Goal: Task Accomplishment & Management: Complete application form

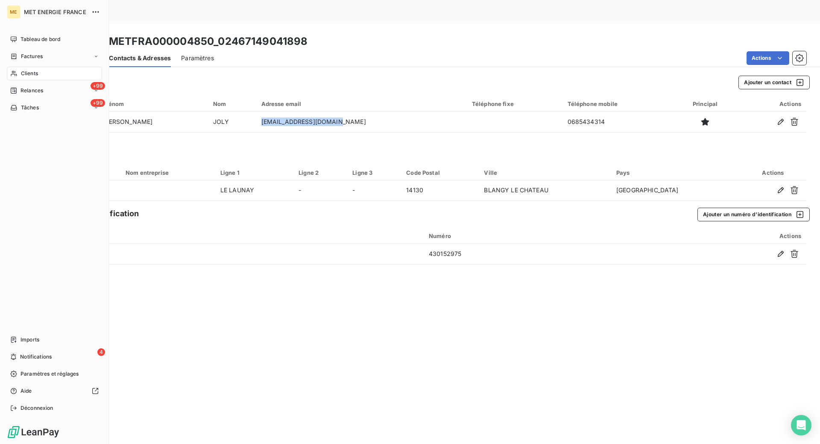
click at [36, 73] on span "Clients" at bounding box center [29, 74] width 17 height 8
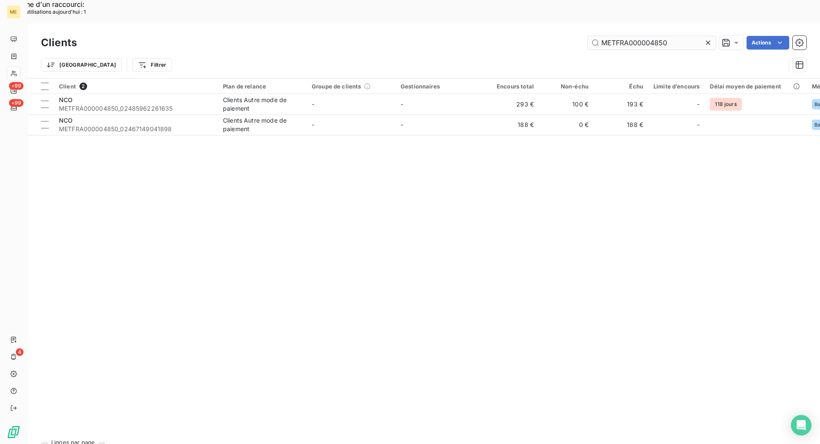
click at [669, 36] on input "METFRA000004850" at bounding box center [652, 43] width 128 height 14
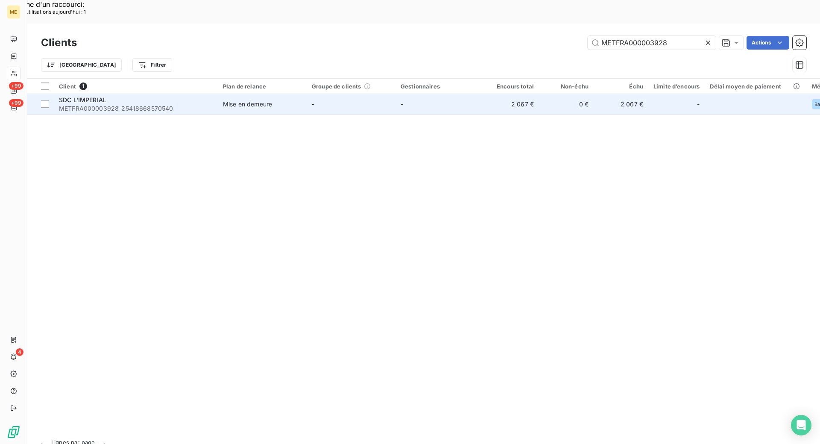
type input "METFRA000003928"
click at [198, 96] on div "SDC L'IMPERIAL" at bounding box center [136, 100] width 154 height 9
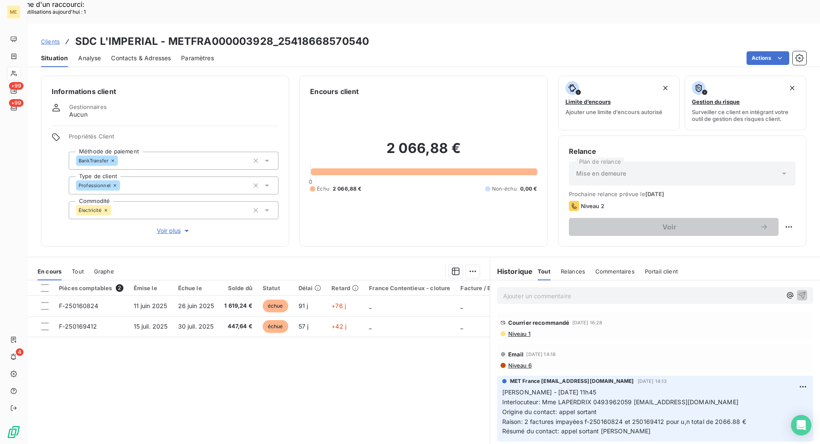
click at [133, 54] on span "Contacts & Adresses" at bounding box center [141, 58] width 60 height 9
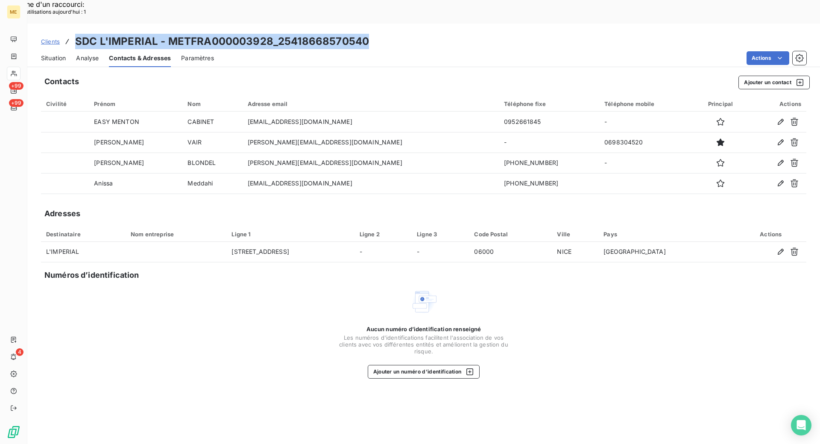
drag, startPoint x: 369, startPoint y: 16, endPoint x: 77, endPoint y: 18, distance: 291.8
click at [77, 34] on div "Clients SDC L'IMPERIAL - METFRA000003928_25418668570540" at bounding box center [423, 41] width 793 height 15
copy h3 "SDC L'IMPERIAL - METFRA000003928_25418668570540"
click at [56, 54] on span "Situation" at bounding box center [53, 58] width 25 height 9
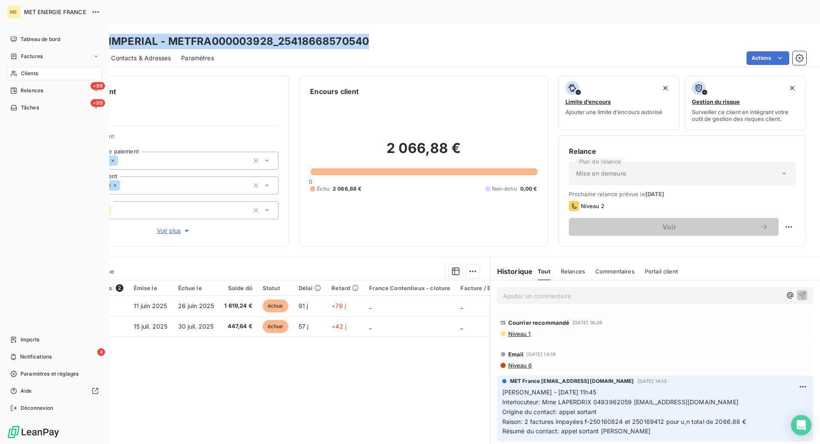
click at [26, 73] on span "Clients" at bounding box center [29, 74] width 17 height 8
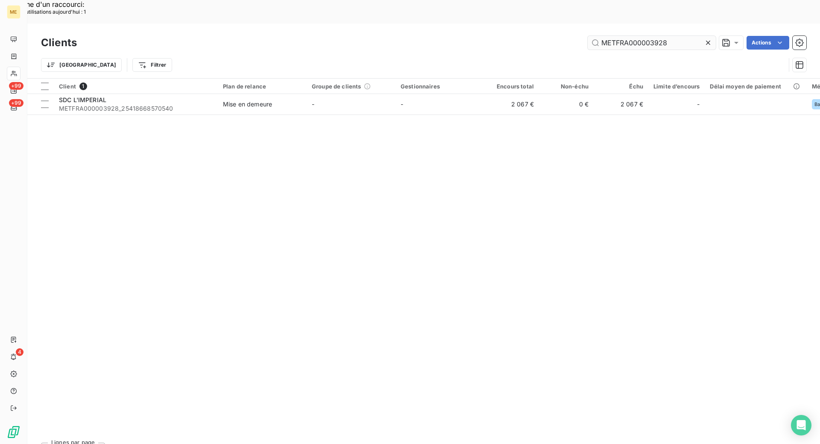
click at [679, 36] on input "METFRA000003928" at bounding box center [652, 43] width 128 height 14
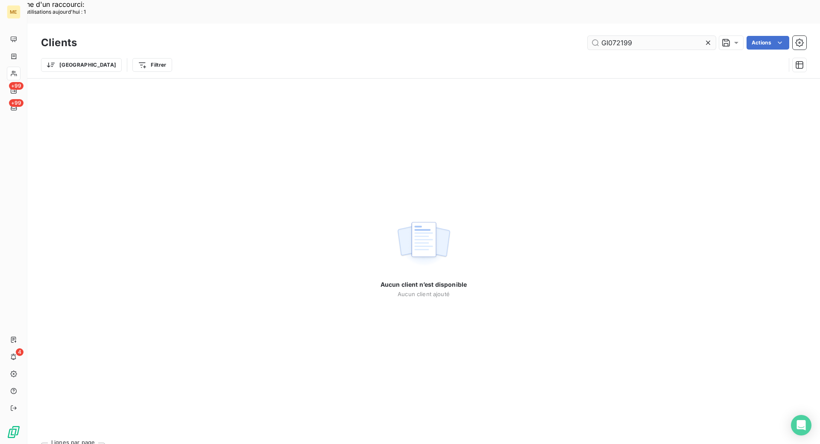
click at [599, 36] on input "GI072199" at bounding box center [652, 43] width 128 height 14
click at [639, 36] on input "GI072199" at bounding box center [652, 43] width 128 height 14
paste input "METFRA000013768"
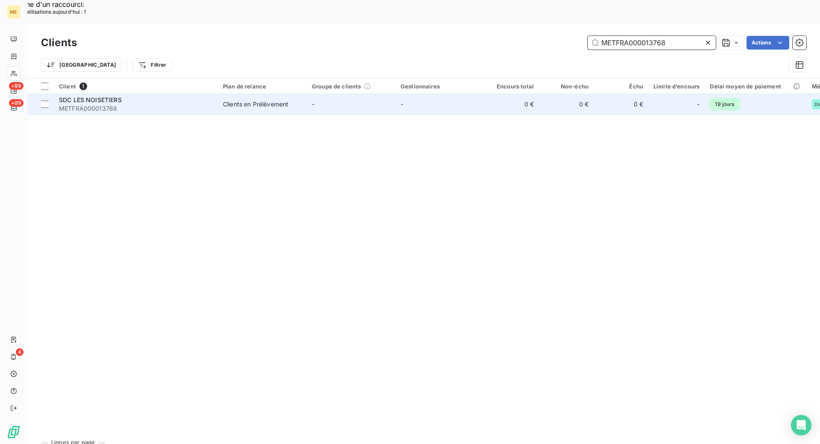
type input "METFRA000013768"
click at [199, 104] on span "METFRA000013768" at bounding box center [136, 108] width 154 height 9
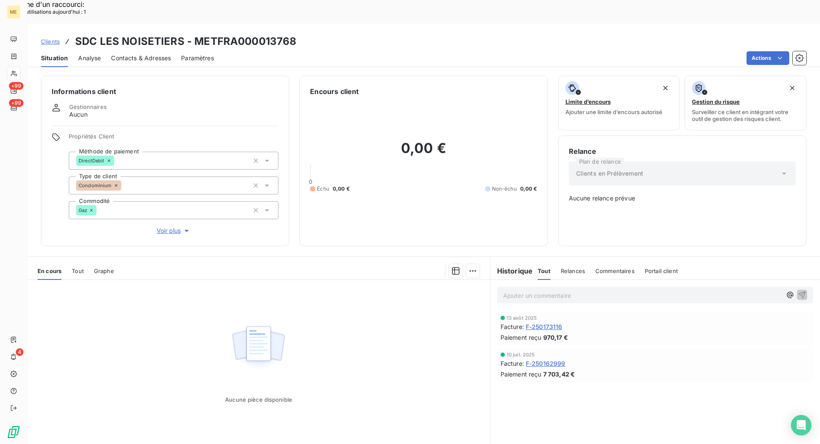
click at [138, 54] on span "Contacts & Adresses" at bounding box center [141, 58] width 60 height 9
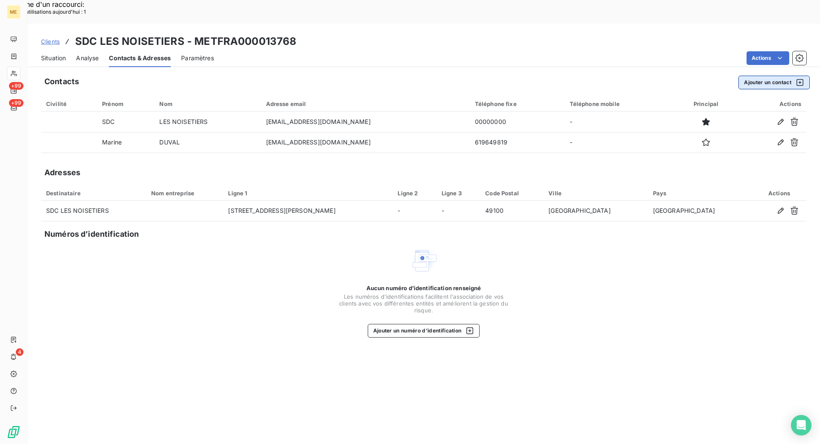
click at [763, 76] on button "Ajouter un contact" at bounding box center [774, 83] width 71 height 14
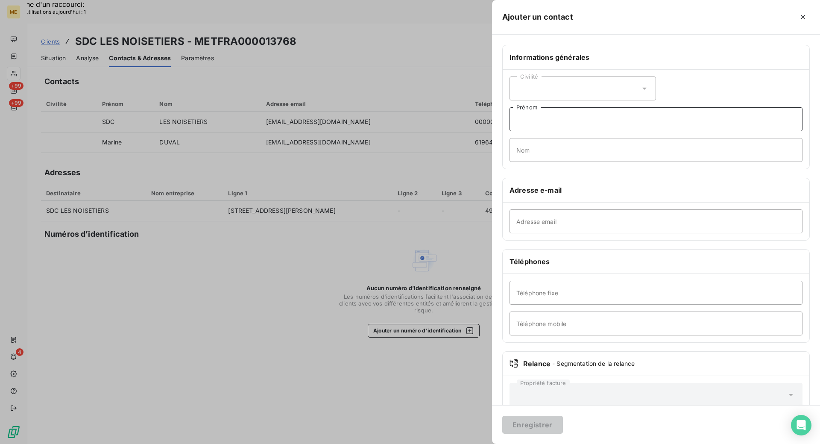
click at [541, 123] on input "Prénom" at bounding box center [656, 119] width 293 height 24
paste input "[PERSON_NAME]"
drag, startPoint x: 549, startPoint y: 121, endPoint x: 488, endPoint y: 121, distance: 60.7
type input "[PERSON_NAME]"
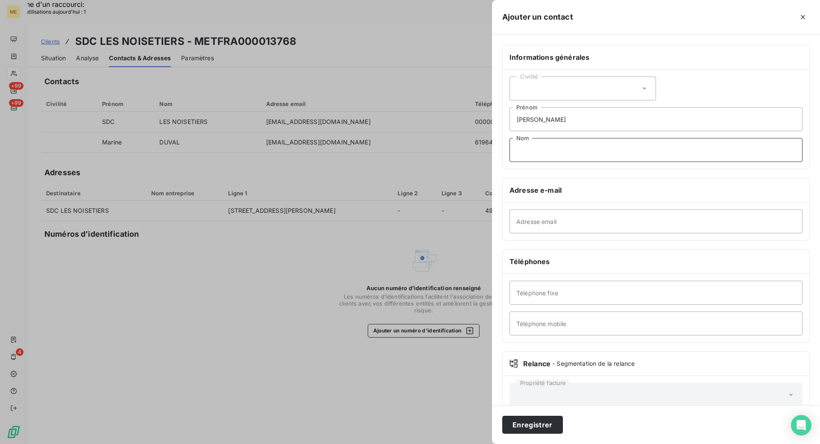
click at [524, 150] on input "Nom" at bounding box center [656, 150] width 293 height 24
paste input "LOCHARD"
type input "LOCHARD"
drag, startPoint x: 548, startPoint y: 118, endPoint x: 499, endPoint y: 123, distance: 48.9
click at [499, 123] on div "Informations générales Civilité [PERSON_NAME] Nom Adresse e-mail Adresse email …" at bounding box center [656, 234] width 328 height 379
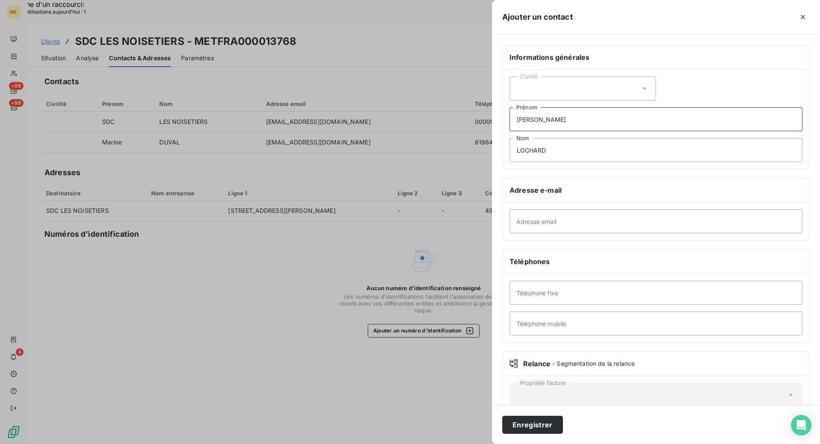
type input "[PERSON_NAME]"
click at [551, 285] on input "Téléphone fixe" at bounding box center [656, 293] width 293 height 24
paste input "[PHONE_NUMBER]."
click at [552, 294] on input "[PHONE_NUMBER]" at bounding box center [656, 293] width 293 height 24
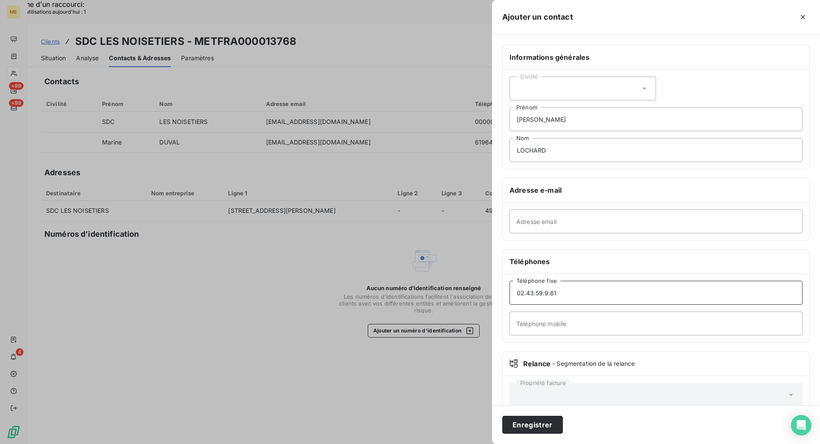
drag, startPoint x: 553, startPoint y: 293, endPoint x: 507, endPoint y: 290, distance: 45.4
click at [507, 290] on div "02.43.59.9.61 Téléphone fixe Téléphone mobile" at bounding box center [656, 308] width 307 height 68
click at [564, 290] on input "02.43.59.9.61" at bounding box center [656, 293] width 293 height 24
drag, startPoint x: 564, startPoint y: 290, endPoint x: 523, endPoint y: 296, distance: 41.1
click at [523, 296] on input "02.43.59.9.61" at bounding box center [656, 293] width 293 height 24
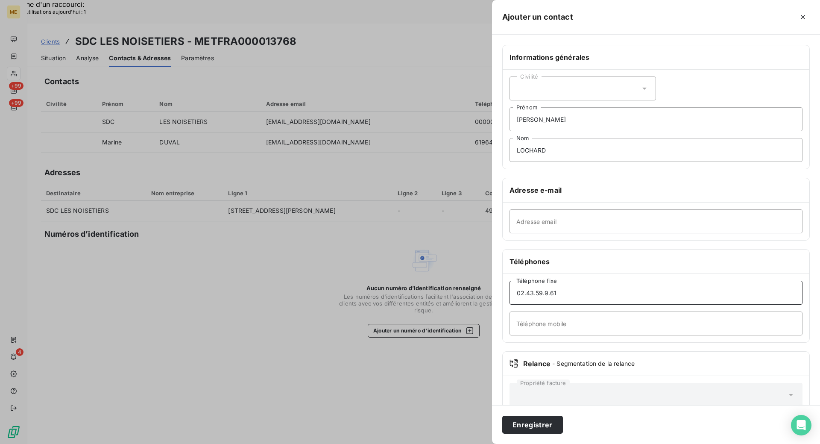
paste input "8.61."
type input "[PHONE_NUMBER]"
click at [559, 225] on input "Adresse email" at bounding box center [656, 221] width 293 height 24
paste input "[EMAIL_ADDRESS][DOMAIN_NAME]"
type input "[EMAIL_ADDRESS][DOMAIN_NAME]"
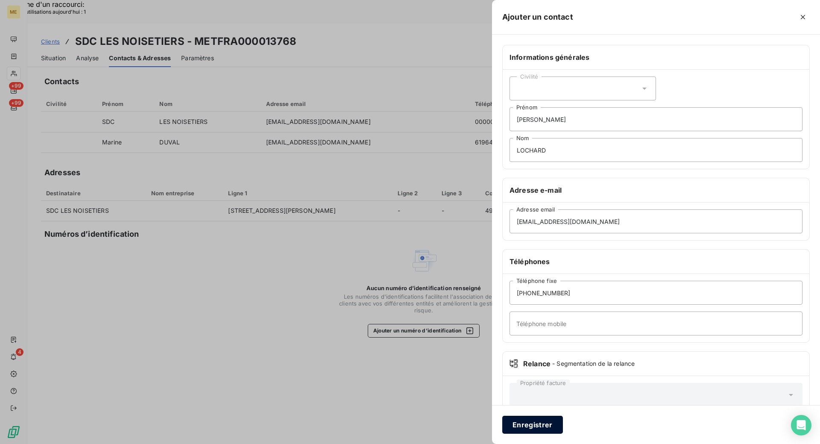
click at [525, 423] on button "Enregistrer" at bounding box center [532, 425] width 61 height 18
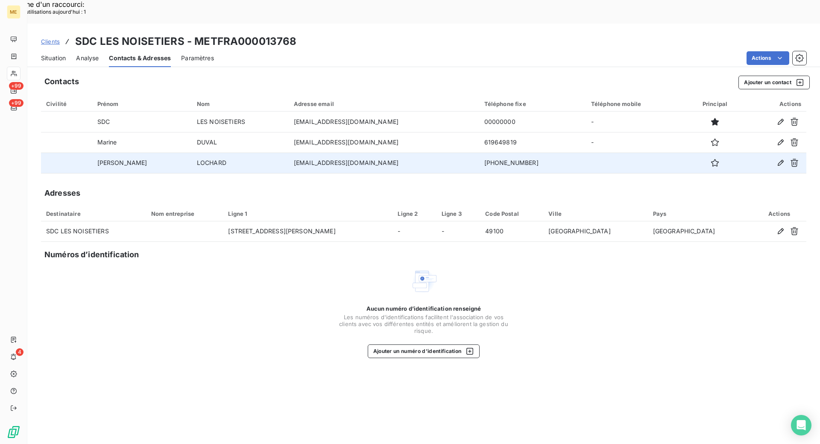
drag, startPoint x: 376, startPoint y: 142, endPoint x: 267, endPoint y: 142, distance: 109.4
click at [289, 153] on td "[EMAIL_ADDRESS][DOMAIN_NAME]" at bounding box center [384, 163] width 191 height 21
copy td "[EMAIL_ADDRESS][DOMAIN_NAME]"
